Goal: Information Seeking & Learning: Find specific fact

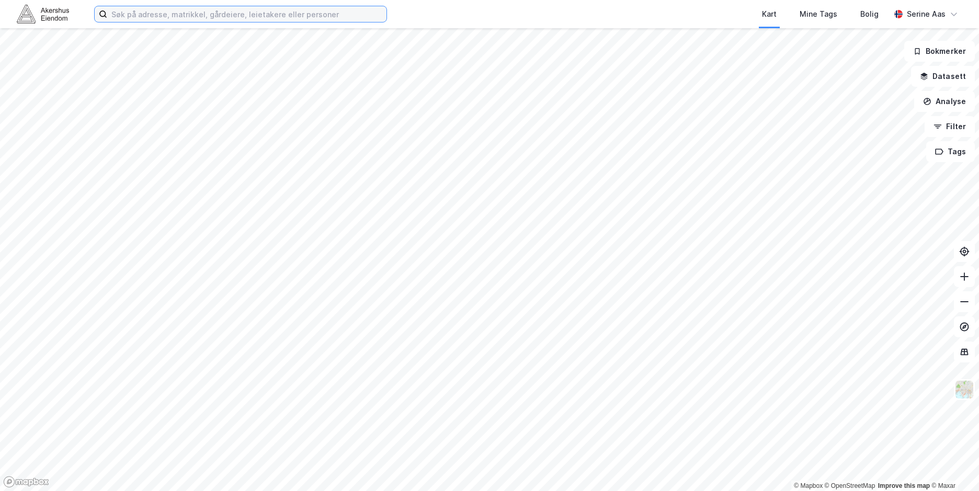
click at [160, 19] on input at bounding box center [246, 14] width 279 height 16
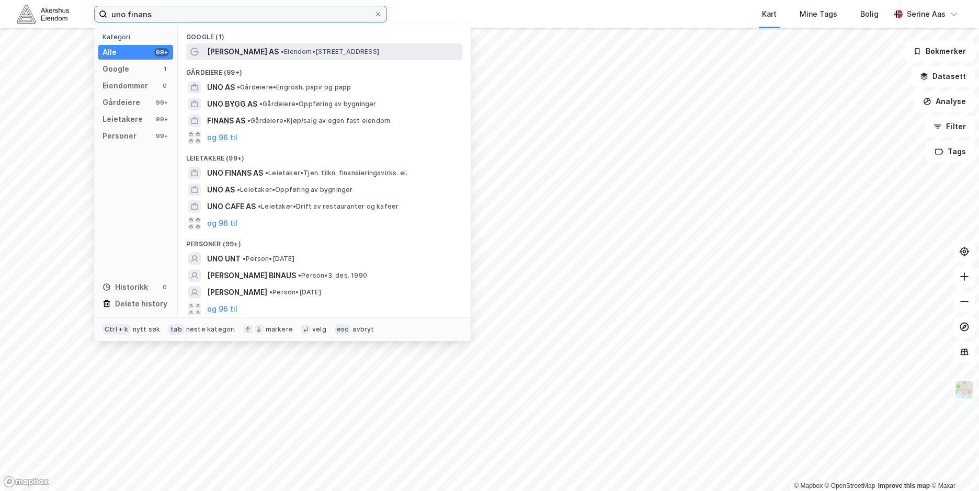
type input "uno finans"
click at [229, 48] on span "[PERSON_NAME] AS" at bounding box center [243, 52] width 72 height 13
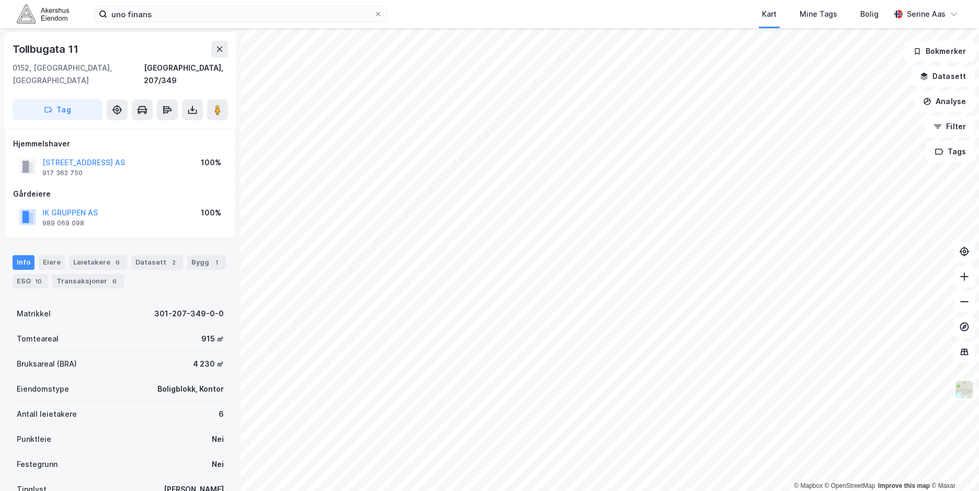
click at [100, 156] on div "[STREET_ADDRESS] AS" at bounding box center [83, 162] width 83 height 13
click at [0, 0] on button "[STREET_ADDRESS] AS" at bounding box center [0, 0] width 0 height 0
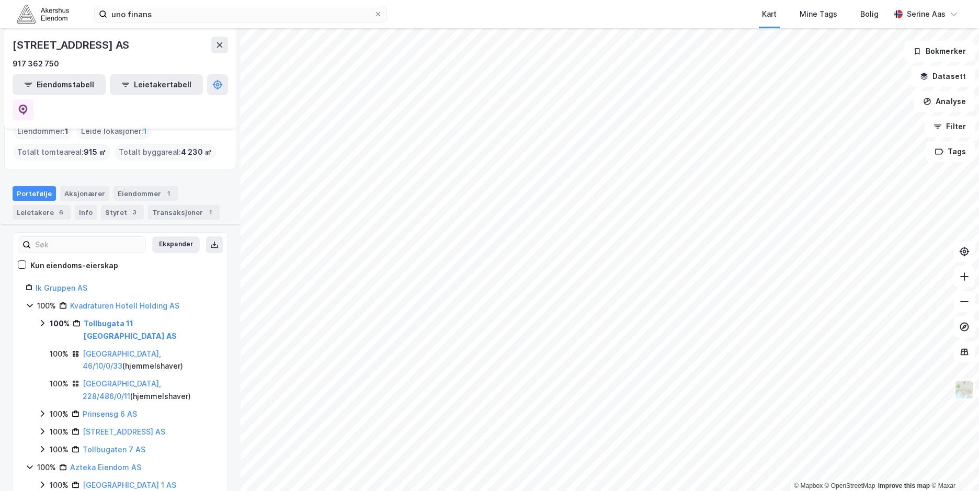
scroll to position [157, 0]
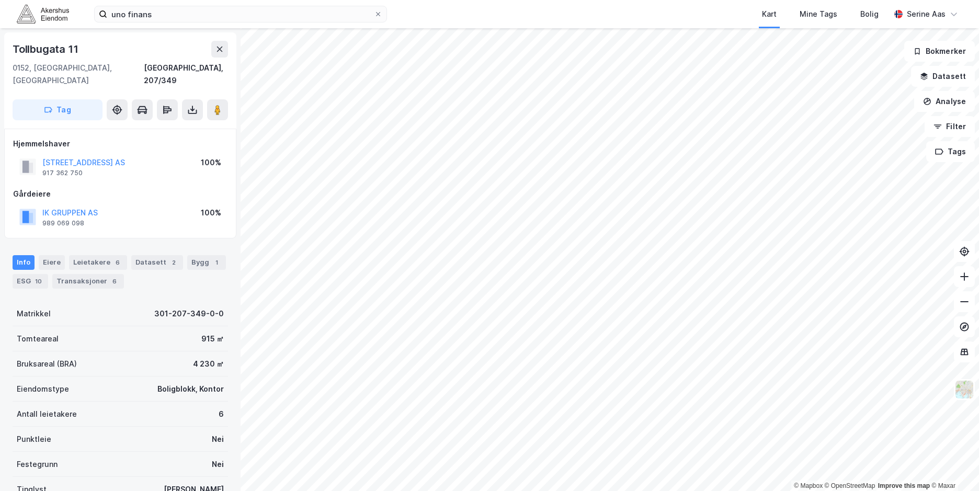
scroll to position [3, 0]
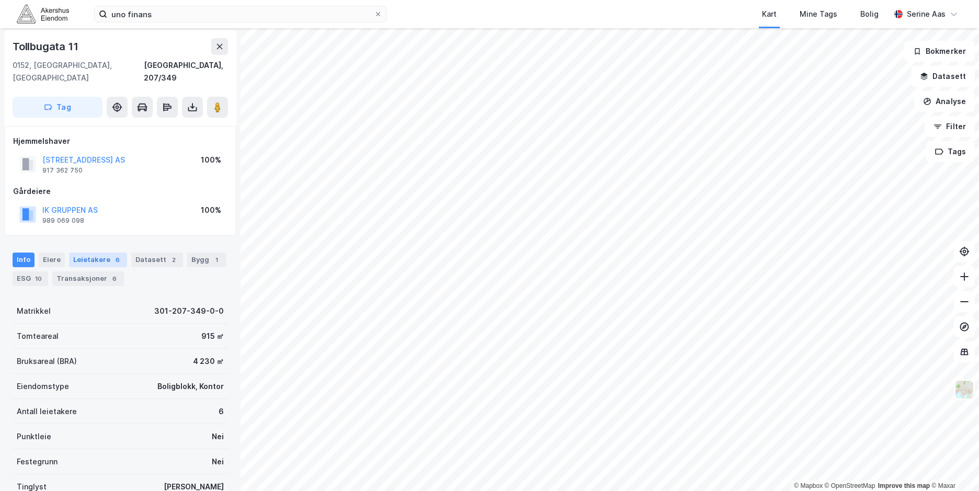
click at [93, 253] on div "Leietakere 6" at bounding box center [98, 260] width 58 height 15
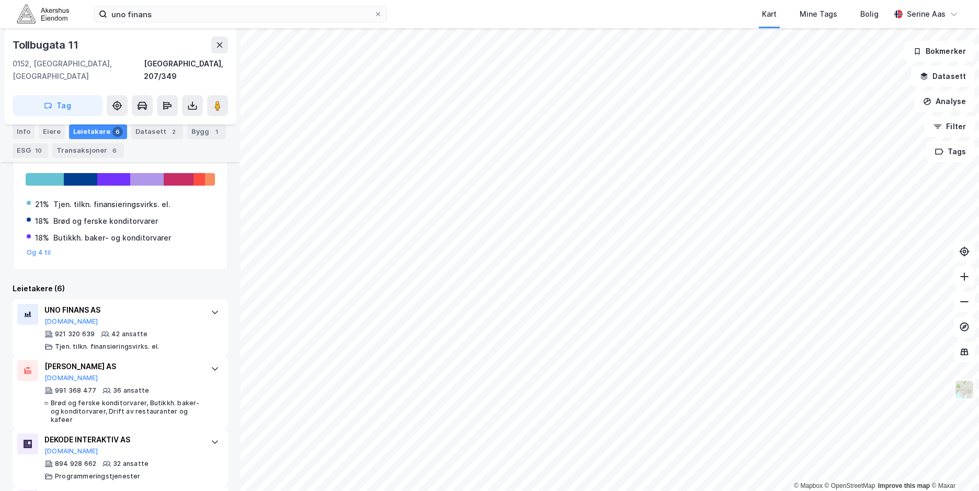
scroll to position [209, 0]
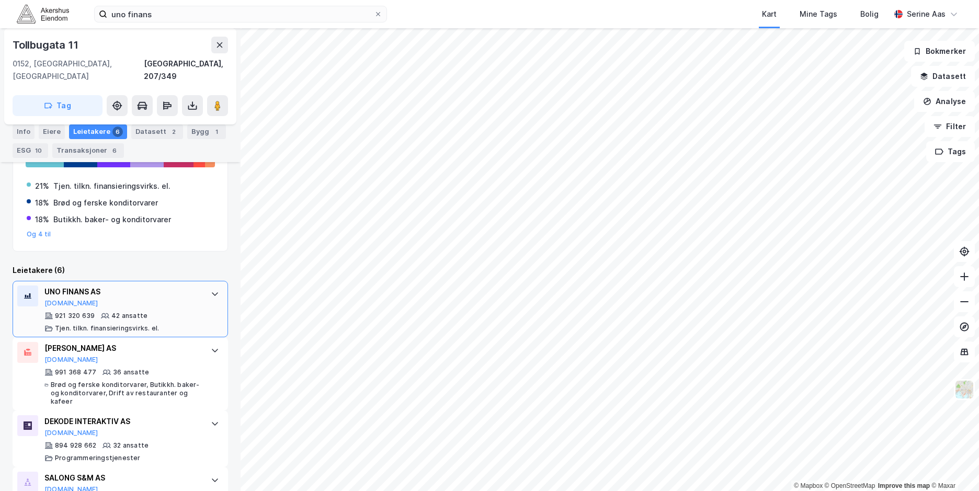
click at [159, 297] on div "UNO FINANS AS [DOMAIN_NAME] 921 320 639 42 ansatte Tjen. tilkn. finansieringsvi…" at bounding box center [122, 309] width 156 height 47
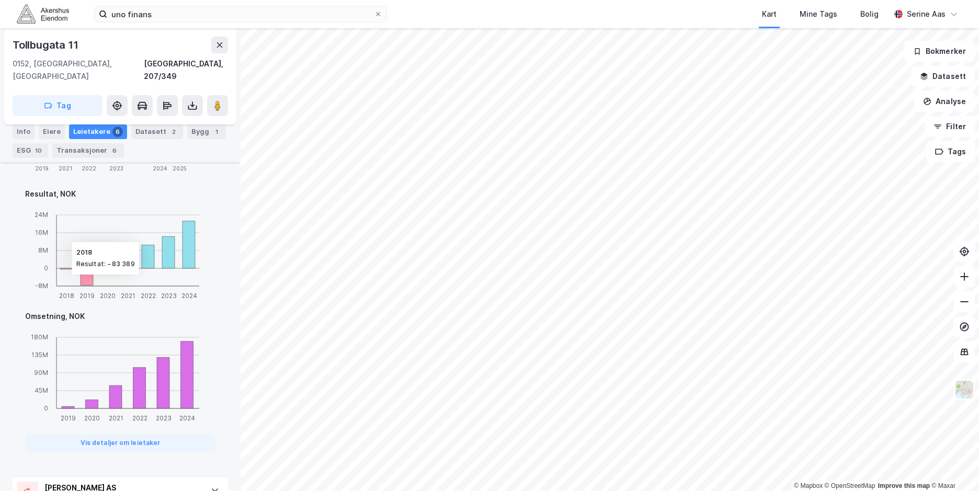
scroll to position [0, 0]
